Goal: Task Accomplishment & Management: Manage account settings

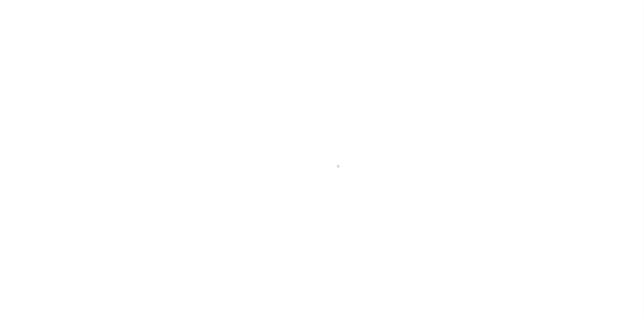
scroll to position [7, 0]
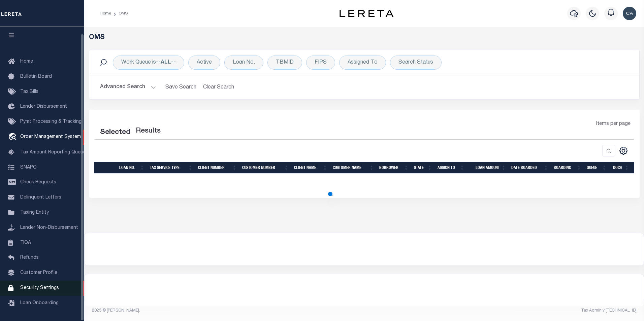
click at [45, 290] on span "Security Settings" at bounding box center [39, 288] width 39 height 5
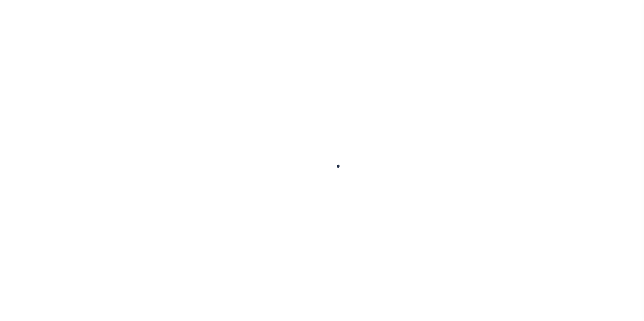
select select "100"
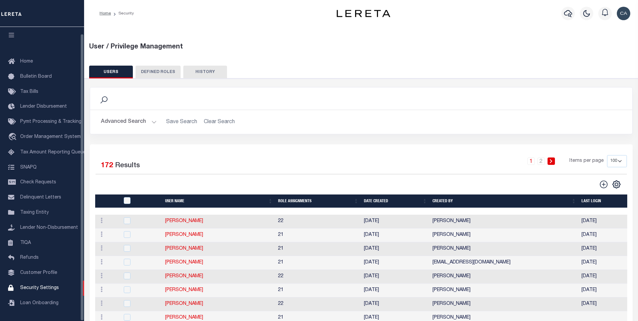
click at [207, 78] on button "HISTORY" at bounding box center [205, 72] width 44 height 13
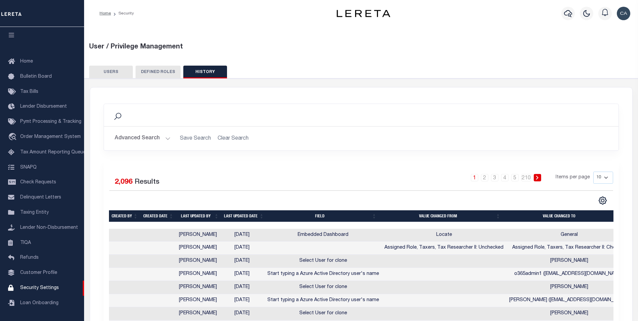
click at [344, 183] on div "1 2 3 4 5 … 210 Items per page 10 25 50 100" at bounding box center [426, 181] width 376 height 18
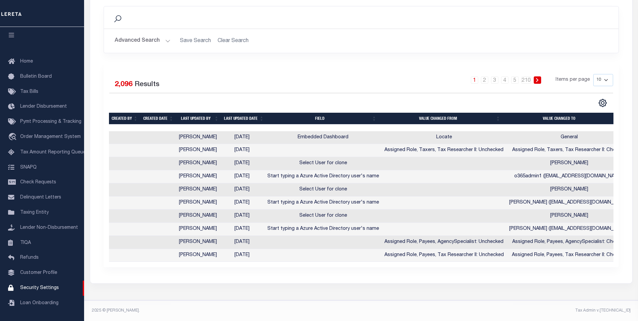
scroll to position [103, 0]
click at [116, 114] on th "Created by" at bounding box center [125, 119] width 32 height 12
click at [133, 113] on th "Created by" at bounding box center [125, 119] width 32 height 12
click at [151, 115] on th "Created date" at bounding box center [159, 119] width 36 height 12
click at [160, 113] on th "Created date" at bounding box center [159, 119] width 36 height 12
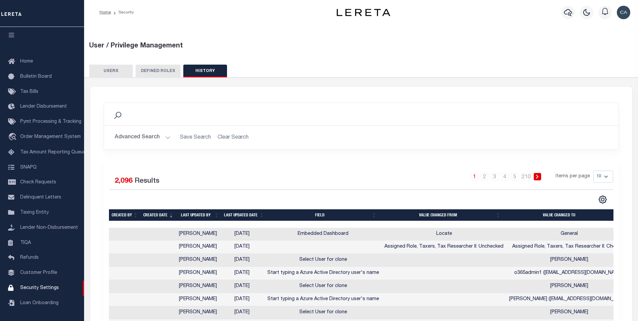
scroll to position [0, 0]
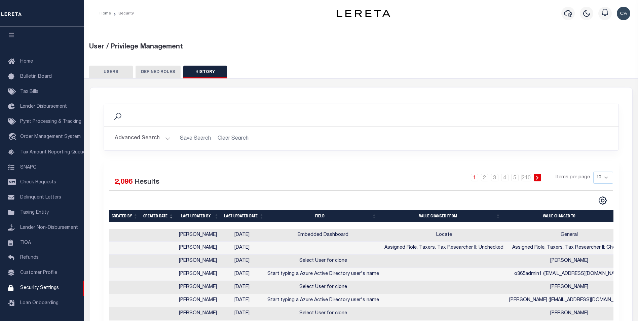
click at [149, 141] on button "Advanced Search" at bounding box center [143, 138] width 56 height 13
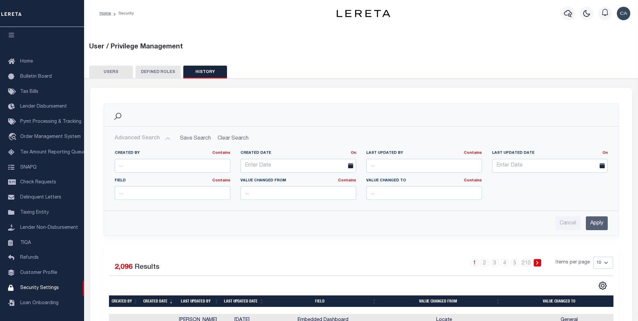
click at [111, 67] on button "USERS" at bounding box center [111, 72] width 44 height 13
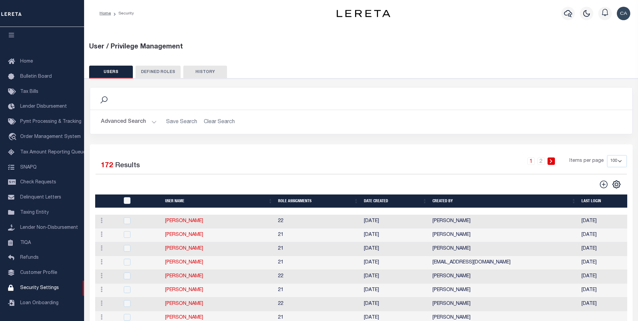
scroll to position [67, 0]
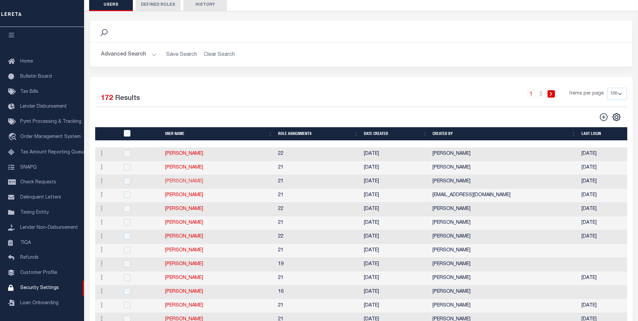
click at [192, 182] on link "[PERSON_NAME]" at bounding box center [184, 181] width 38 height 5
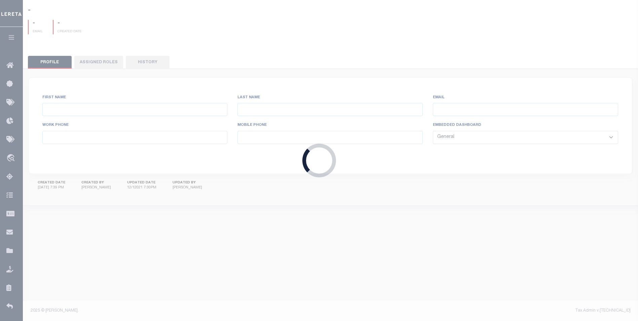
type input "Agustin"
type input "Fernandez"
type input "Agustin.Fernandez@accumatch.com"
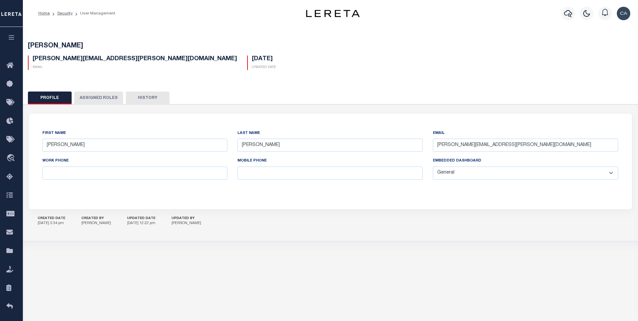
click at [154, 98] on button "History" at bounding box center [148, 98] width 44 height 13
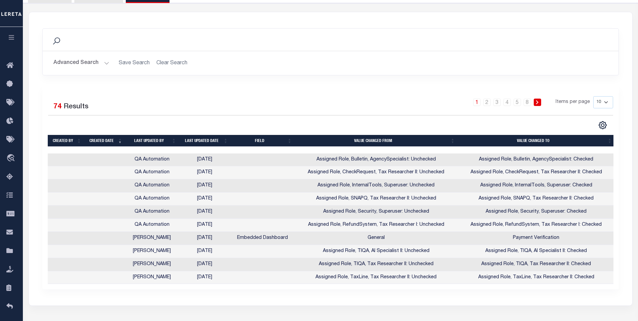
scroll to position [103, 0]
